Goal: Task Accomplishment & Management: Manage account settings

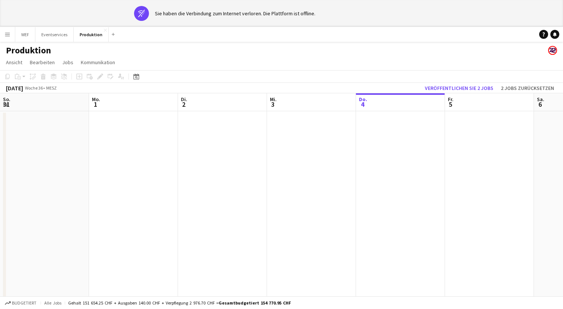
scroll to position [0, 178]
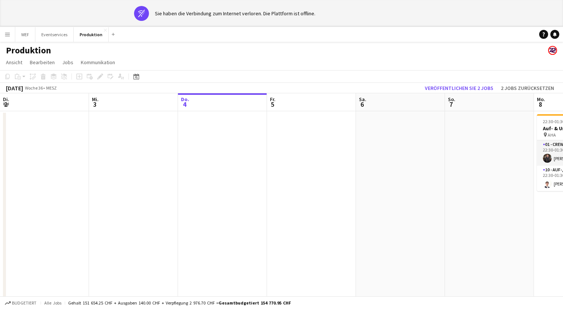
click at [275, 0] on app-banner "wifi-off Sie haben die Verbindung zum Internet verloren. Die Plattform ist offl…" at bounding box center [281, 13] width 563 height 27
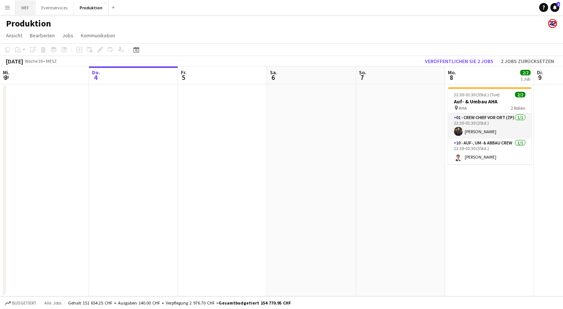
click at [22, 8] on button "WEF Schließen" at bounding box center [25, 7] width 20 height 15
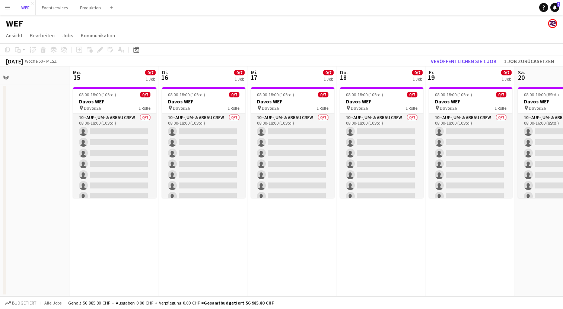
scroll to position [0, 186]
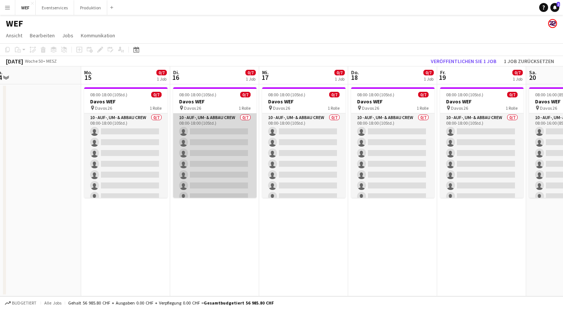
click at [222, 151] on app-card-role "10 - Auf-, Um- & Abbau Crew 0/7 08:00-18:00 (10Std.) single-neutral-actions sin…" at bounding box center [214, 158] width 83 height 90
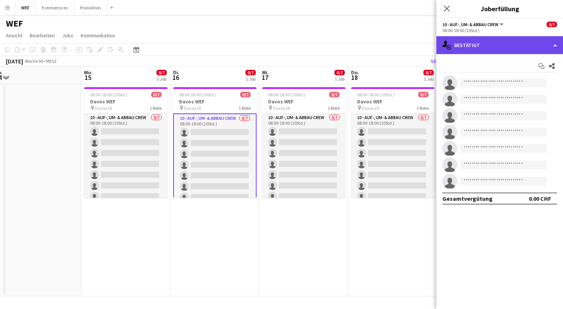
click at [478, 43] on div "single-neutral-actions-check-2 Bestätigt" at bounding box center [500, 45] width 127 height 18
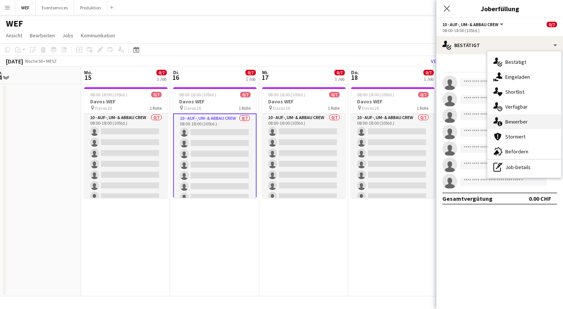
click at [508, 117] on div "single-neutral-actions-information Bewerber" at bounding box center [525, 121] width 74 height 15
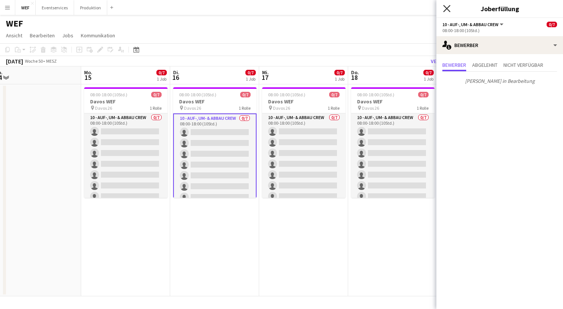
click at [445, 6] on icon at bounding box center [446, 8] width 7 height 7
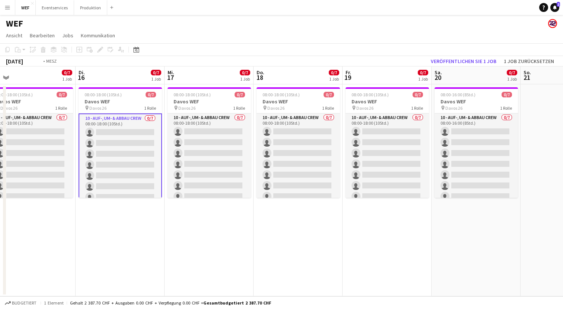
scroll to position [0, 235]
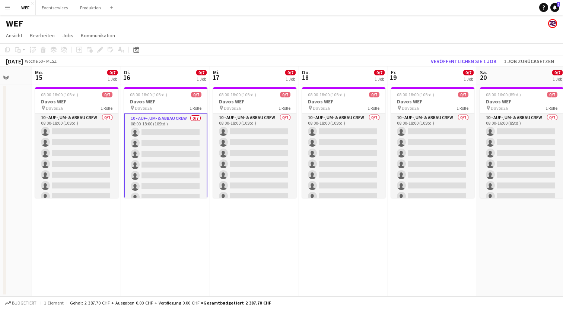
click at [271, 244] on app-date-cell "08:00-18:00 (10Std.) 0/7 Davos WEF pin Davos 26 1 Rolle 10 - Auf-, Um- & Abbau …" at bounding box center [254, 190] width 89 height 212
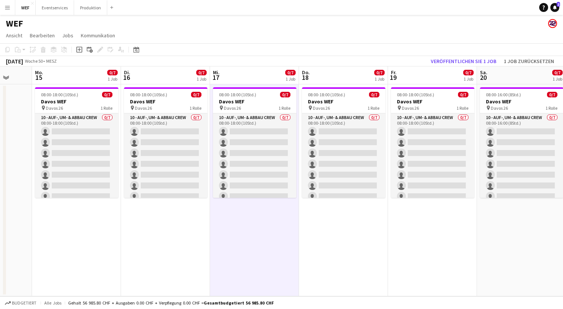
click at [300, 28] on div "WEF" at bounding box center [281, 22] width 563 height 14
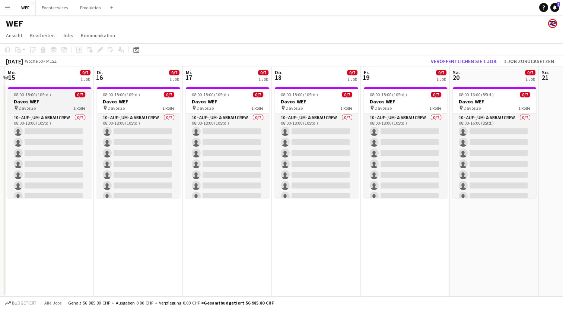
scroll to position [0, 249]
